Goal: Task Accomplishment & Management: Complete application form

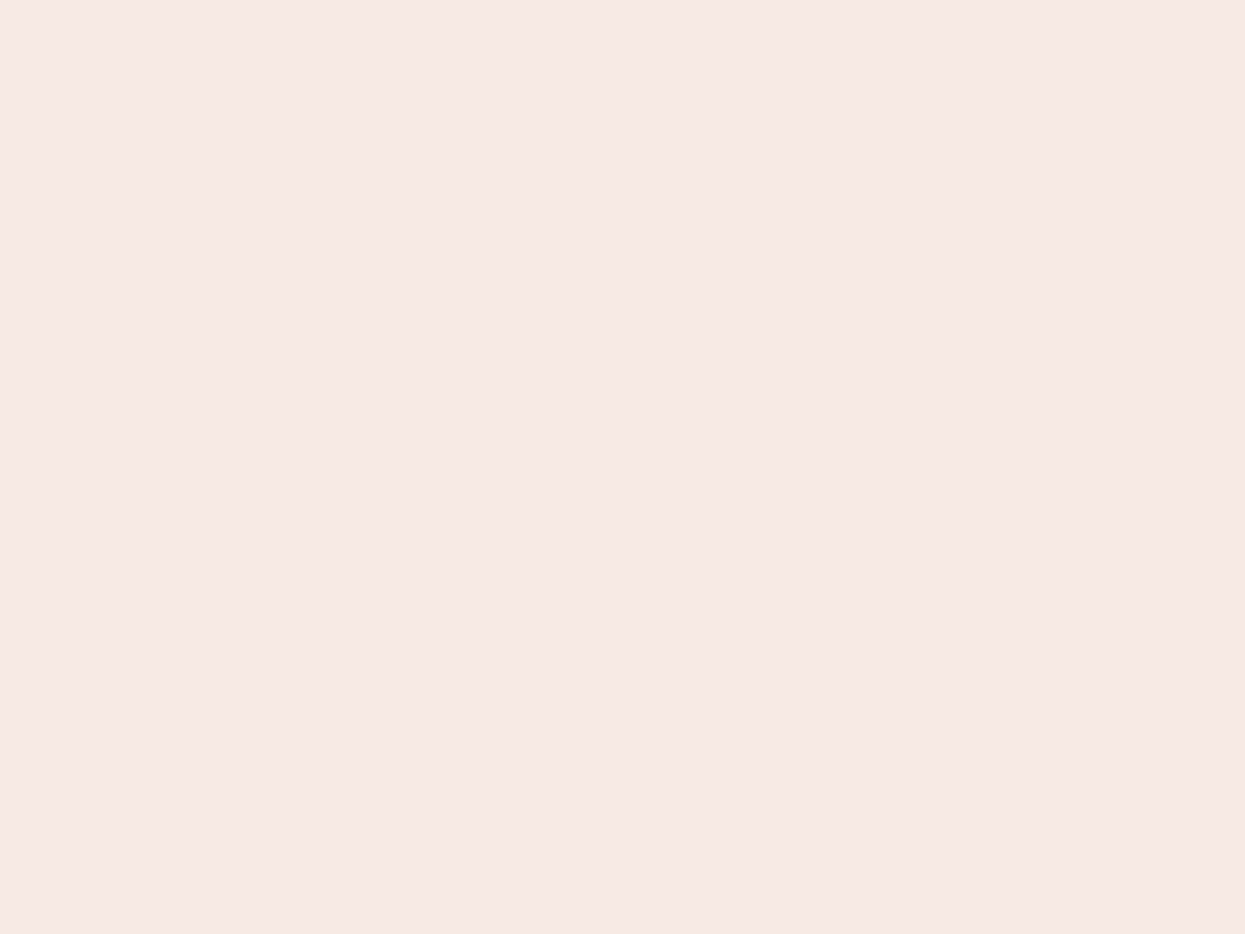
click at [623, 467] on nb-app "Almost there Thank you for registering for Newbook. Your account is under revie…" at bounding box center [622, 467] width 1245 height 934
click at [623, 0] on nb-app "Almost there Thank you for registering for Newbook. Your account is under revie…" at bounding box center [622, 467] width 1245 height 934
click at [665, 0] on nb-app "Almost there Thank you for registering for Newbook. Your account is under revie…" at bounding box center [622, 467] width 1245 height 934
click at [623, 467] on nb-app "Almost there Thank you for registering for Newbook. Your account is under revie…" at bounding box center [622, 467] width 1245 height 934
click at [623, 0] on nb-app "Almost there Thank you for registering for Newbook. Your account is under revie…" at bounding box center [622, 467] width 1245 height 934
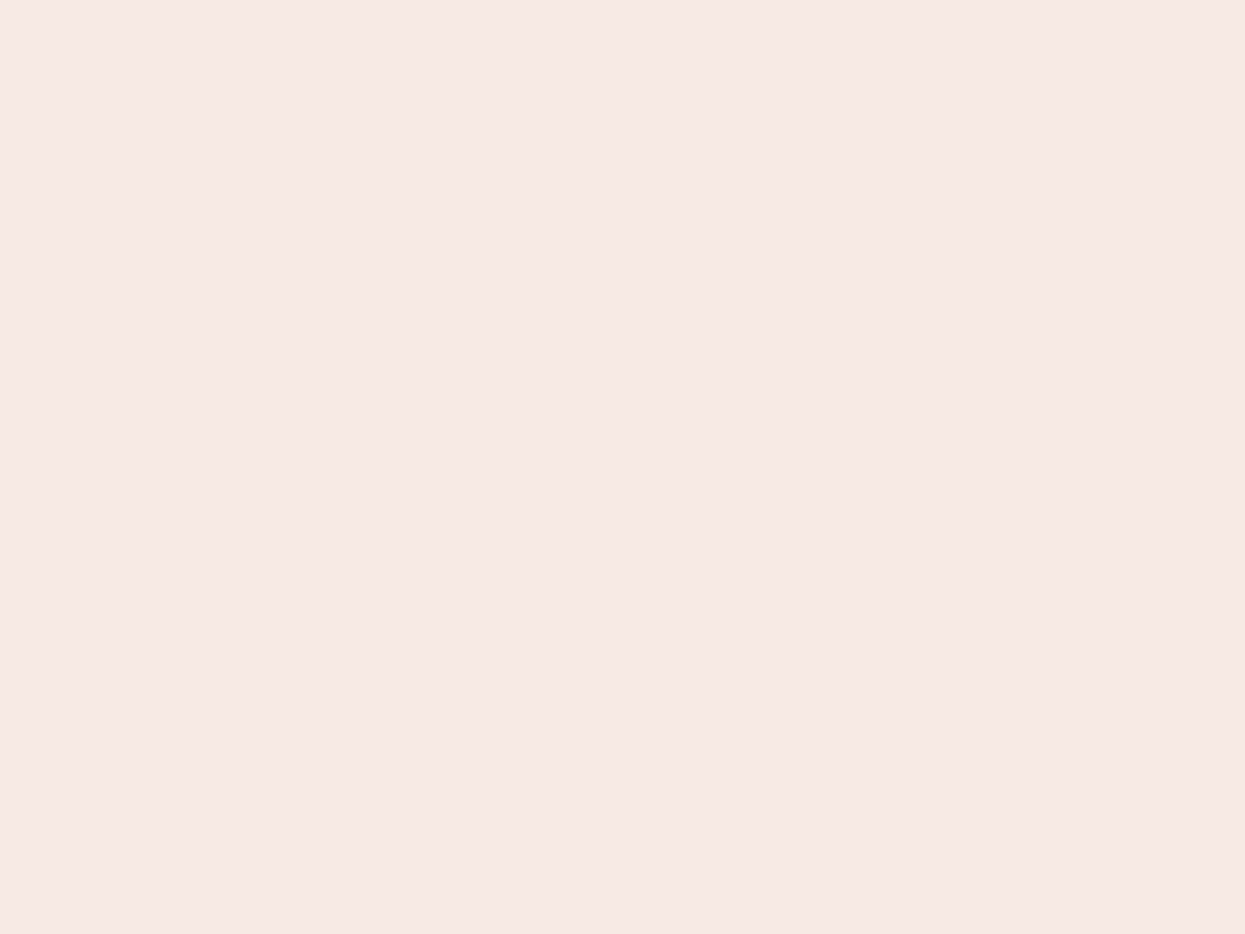
click at [435, 0] on nb-app "Almost there Thank you for registering for Newbook. Your account is under revie…" at bounding box center [622, 467] width 1245 height 934
click at [623, 467] on nb-app "Almost there Thank you for registering for Newbook. Your account is under revie…" at bounding box center [622, 467] width 1245 height 934
click at [623, 0] on nb-app "Almost there Thank you for registering for Newbook. Your account is under revie…" at bounding box center [622, 467] width 1245 height 934
click at [435, 0] on nb-app "Almost there Thank you for registering for Newbook. Your account is under revie…" at bounding box center [622, 467] width 1245 height 934
click at [623, 467] on nb-app "Almost there Thank you for registering for Newbook. Your account is under revie…" at bounding box center [622, 467] width 1245 height 934
